Goal: Information Seeking & Learning: Learn about a topic

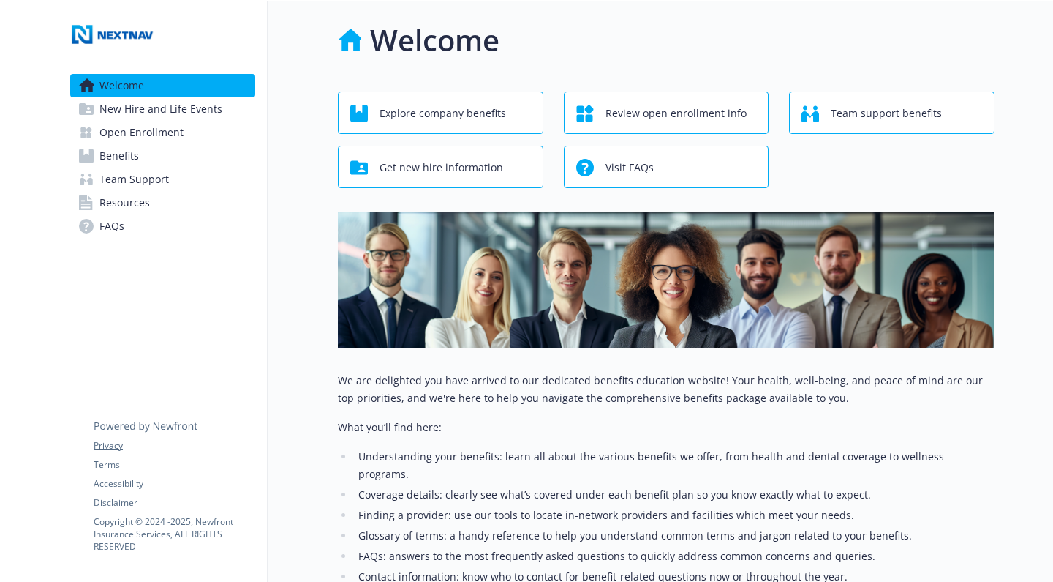
click at [172, 110] on span "New Hire and Life Events" at bounding box center [160, 108] width 123 height 23
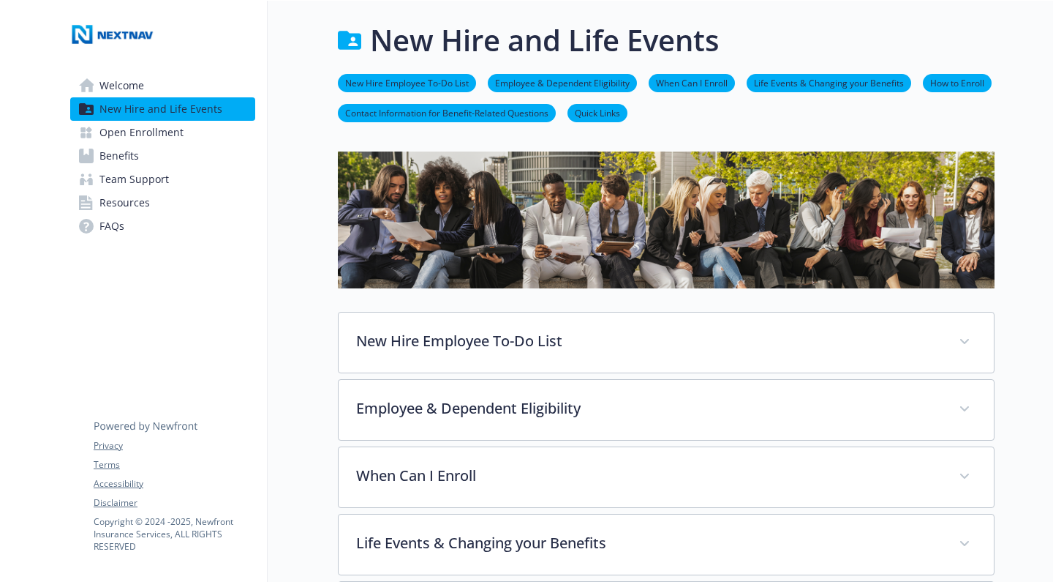
click at [158, 135] on span "Open Enrollment" at bounding box center [141, 132] width 84 height 23
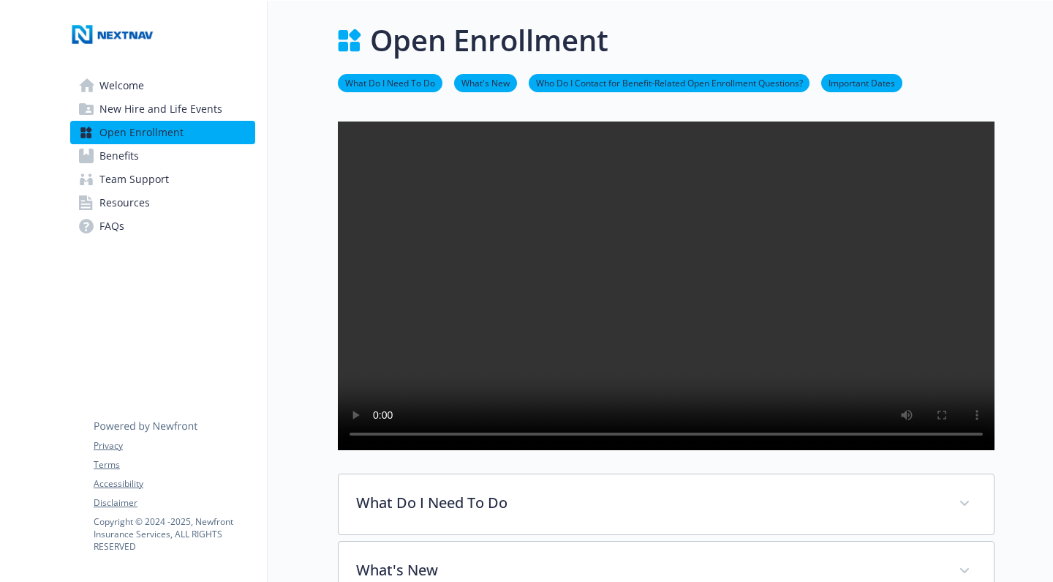
click at [137, 159] on span "Benefits" at bounding box center [119, 155] width 40 height 23
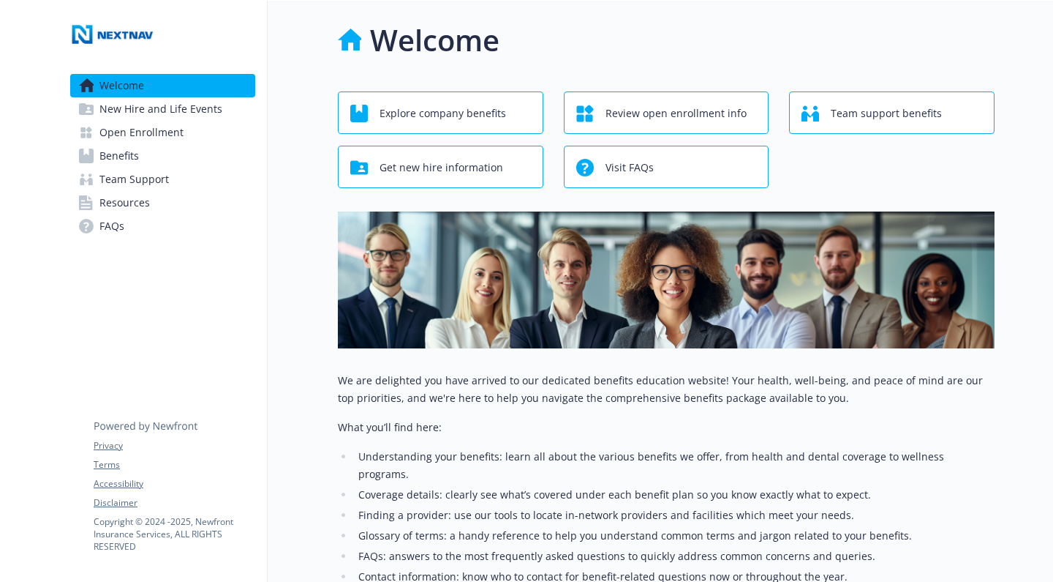
click at [446, 118] on span "Explore company benefits" at bounding box center [443, 113] width 127 height 28
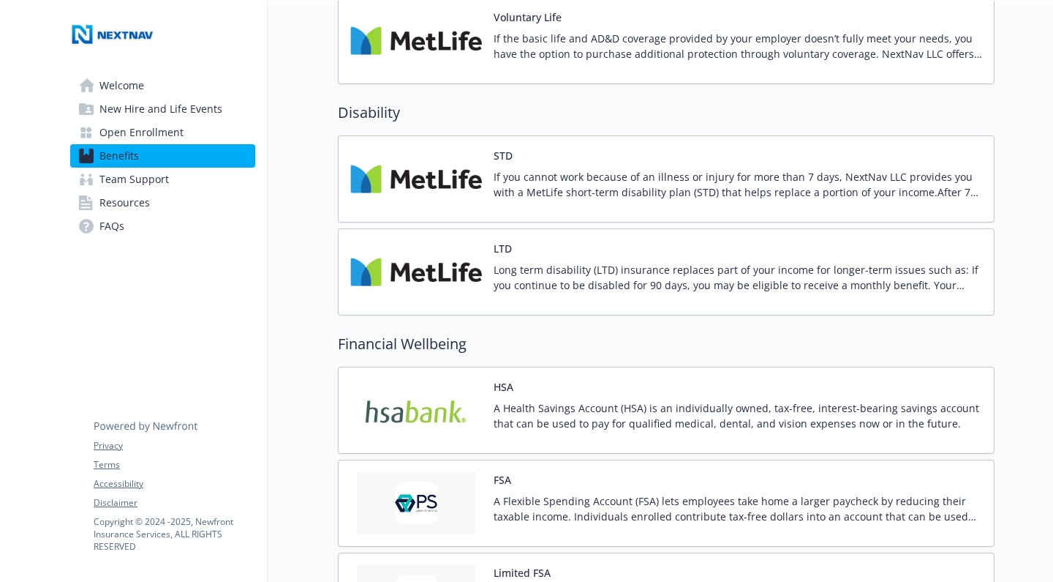
scroll to position [1137, 0]
click at [899, 184] on p "If you cannot work because of an illness or injury for more than 7 days, NextNa…" at bounding box center [738, 185] width 489 height 31
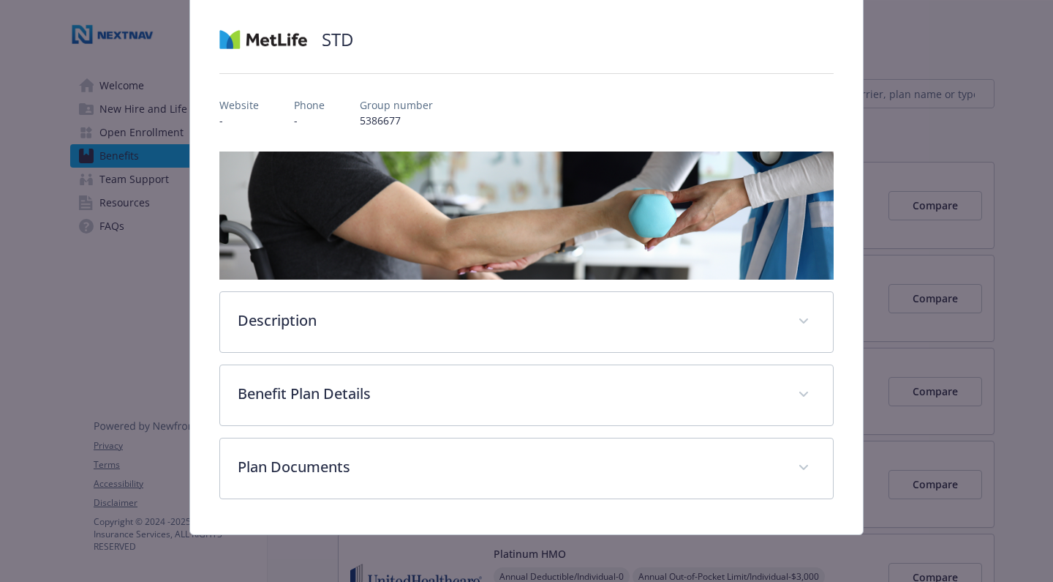
scroll to position [95, 0]
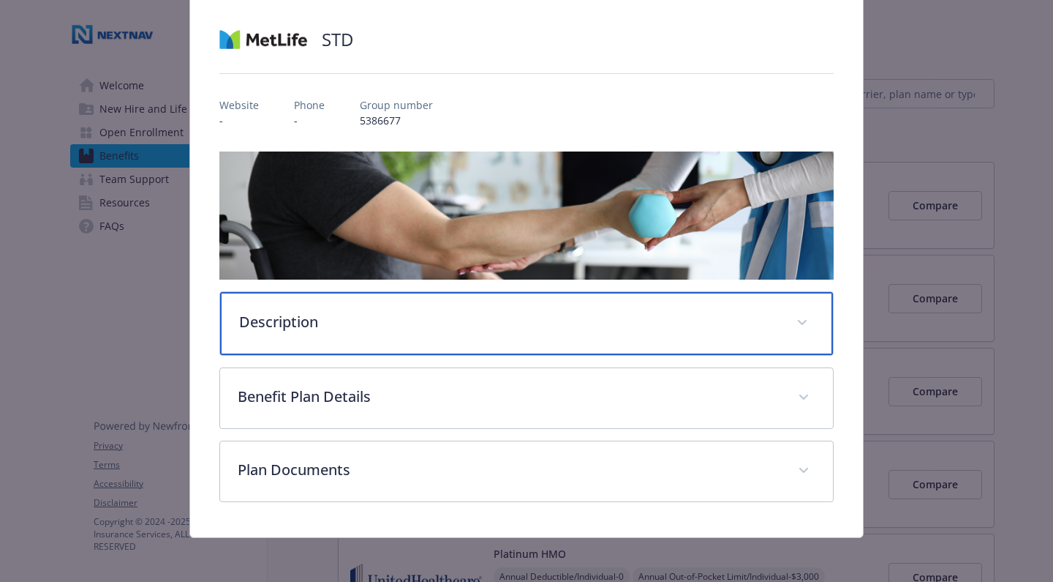
click at [801, 324] on span "details for plan Disability - STD - Short Term Disability (STD)" at bounding box center [802, 322] width 23 height 23
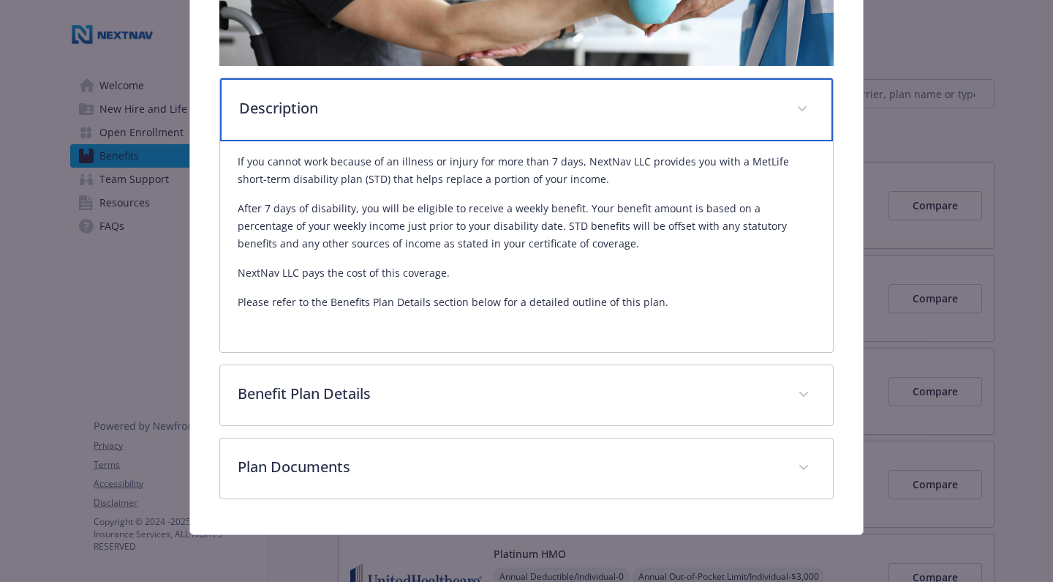
scroll to position [309, 0]
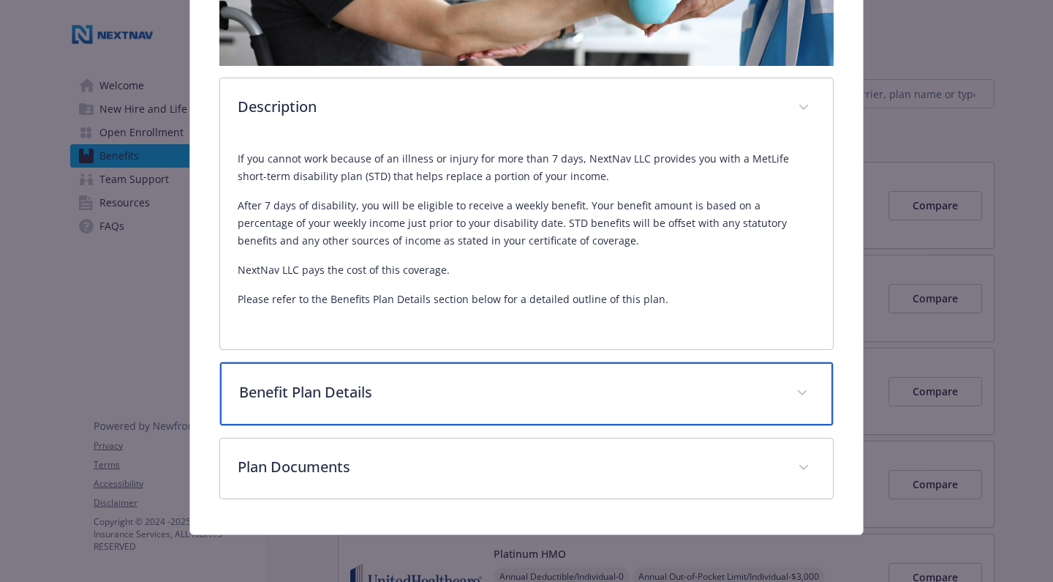
click at [808, 388] on span "details for plan Disability - STD - Short Term Disability (STD)" at bounding box center [802, 392] width 23 height 23
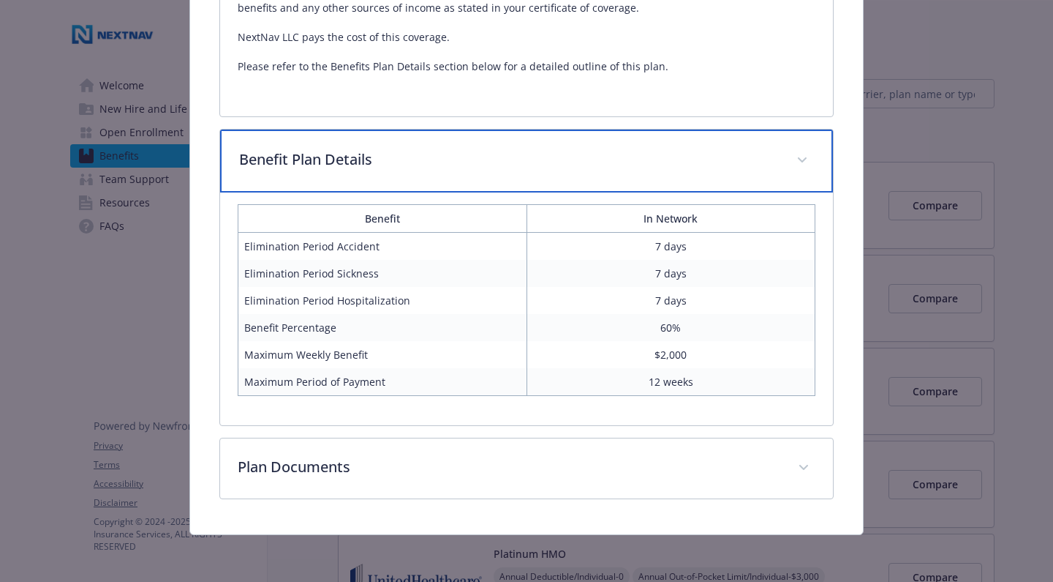
scroll to position [541, 0]
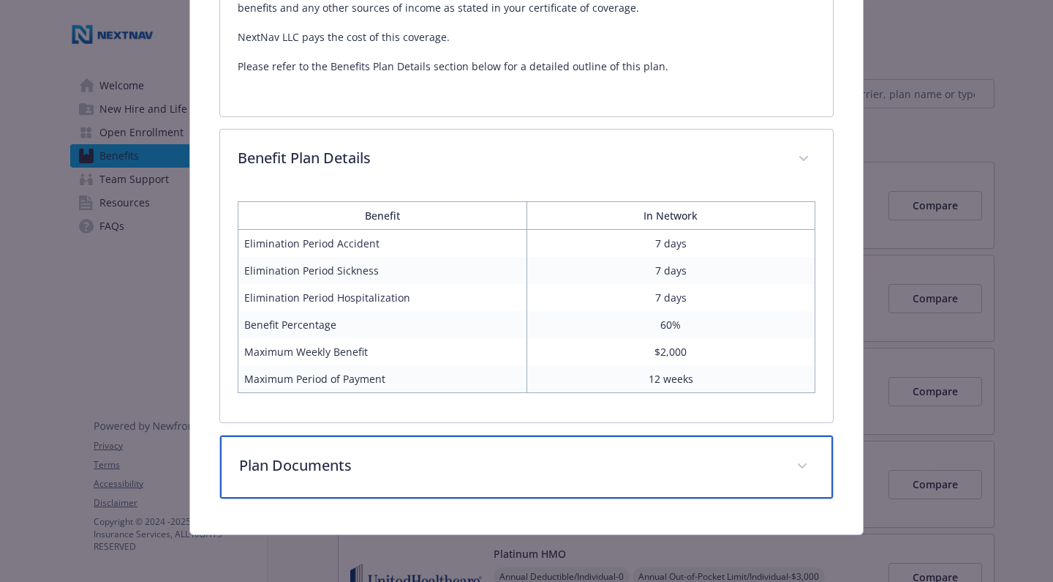
click at [811, 474] on div "Plan Documents" at bounding box center [526, 466] width 613 height 63
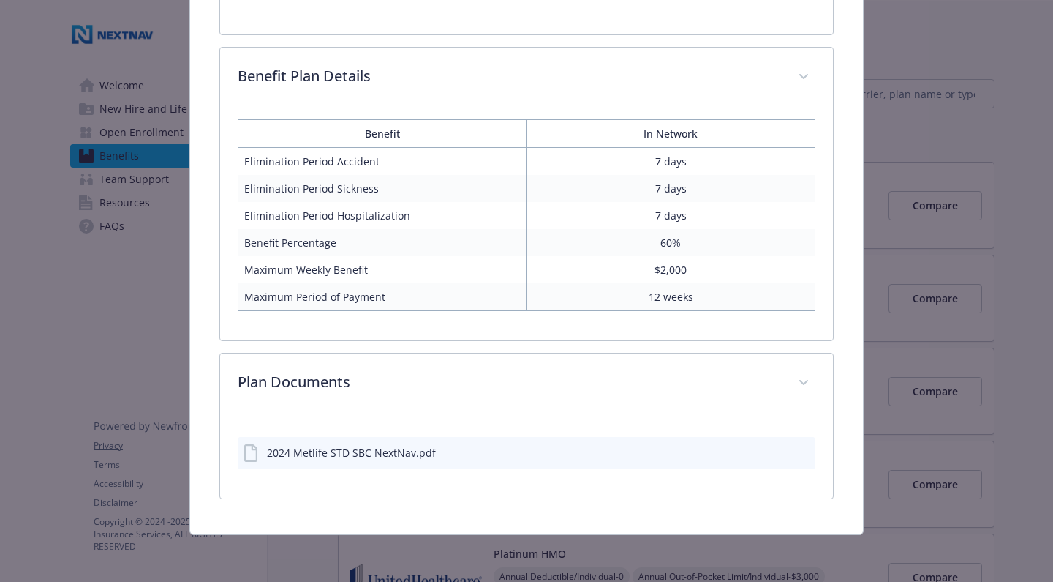
click at [407, 454] on div "2024 Metlife STD SBC NextNav.pdf" at bounding box center [351, 452] width 169 height 15
click at [779, 454] on icon "download file" at bounding box center [779, 449] width 10 height 9
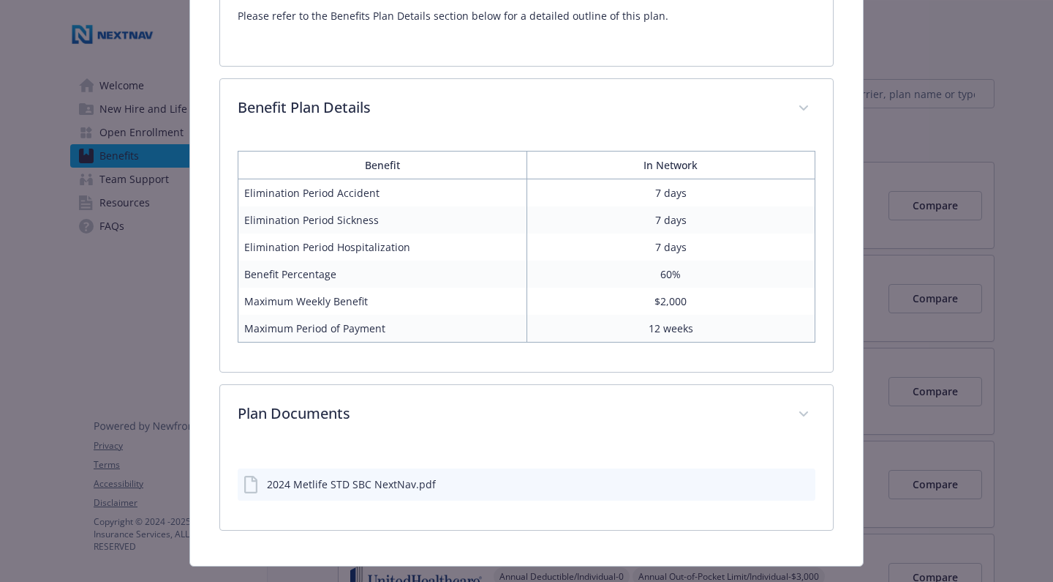
scroll to position [608, 0]
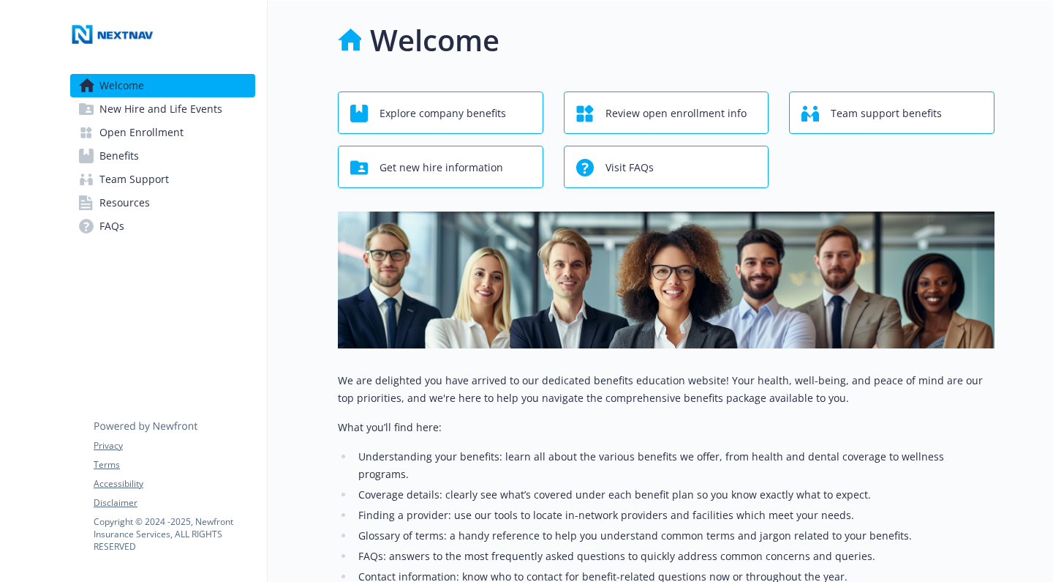
click at [130, 134] on span "Open Enrollment" at bounding box center [141, 132] width 84 height 23
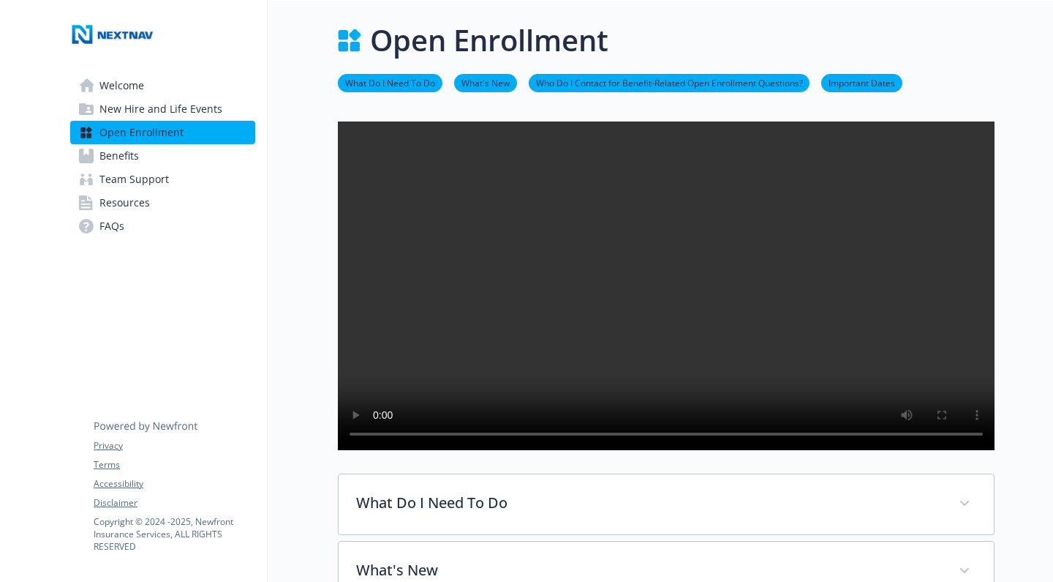
click at [668, 304] on video at bounding box center [666, 285] width 657 height 328
click at [380, 450] on video at bounding box center [666, 285] width 657 height 328
click at [127, 85] on span "Welcome" at bounding box center [121, 85] width 45 height 23
